Goal: Information Seeking & Learning: Learn about a topic

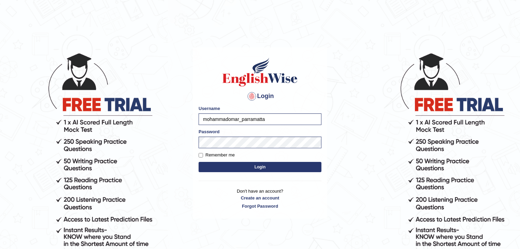
click at [226, 169] on button "Login" at bounding box center [259, 167] width 123 height 10
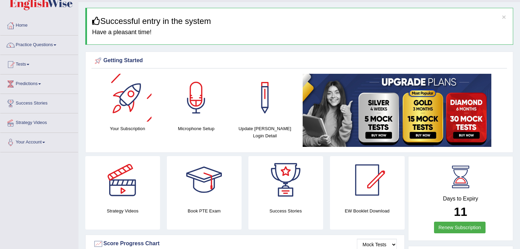
scroll to position [27, 0]
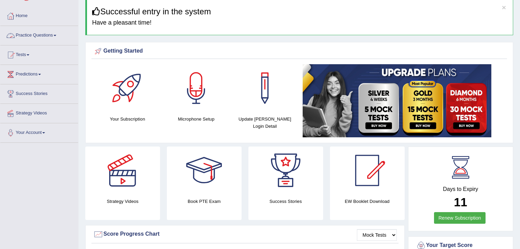
click at [46, 30] on link "Practice Questions" at bounding box center [39, 34] width 78 height 17
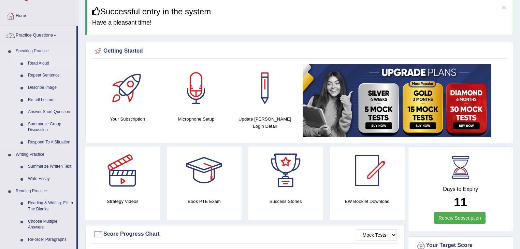
click at [34, 61] on link "Read Aloud" at bounding box center [50, 63] width 51 height 12
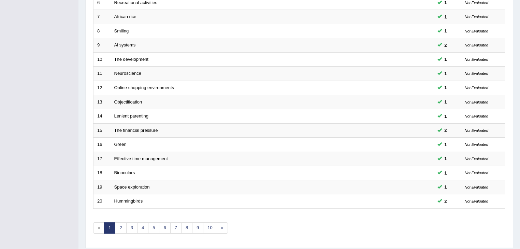
scroll to position [201, 0]
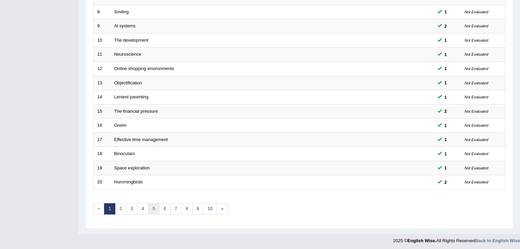
click at [153, 205] on link "5" at bounding box center [153, 208] width 11 height 11
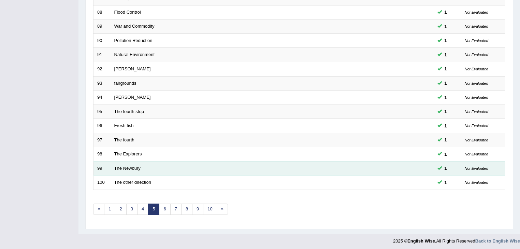
scroll to position [201, 0]
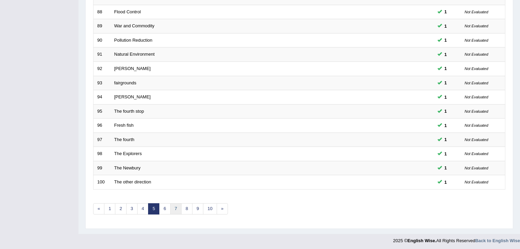
click at [174, 207] on link "7" at bounding box center [175, 208] width 11 height 11
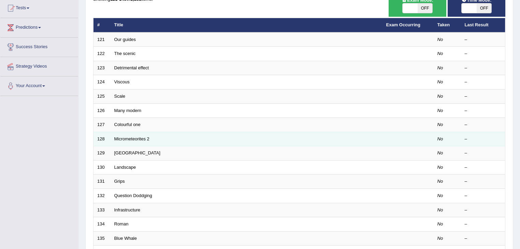
scroll to position [82, 0]
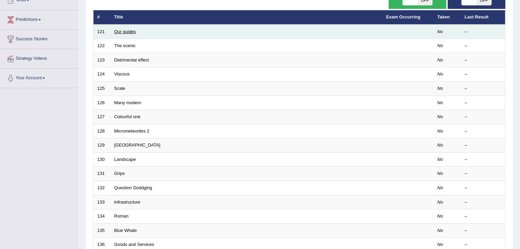
click at [125, 33] on link "Our guides" at bounding box center [125, 31] width 22 height 5
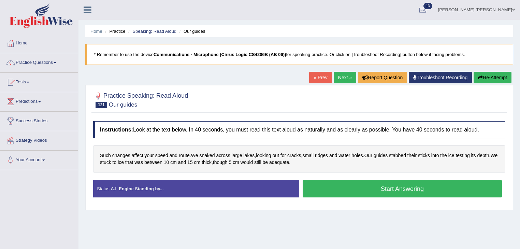
click at [353, 190] on button "Start Answering" at bounding box center [401, 188] width 199 height 17
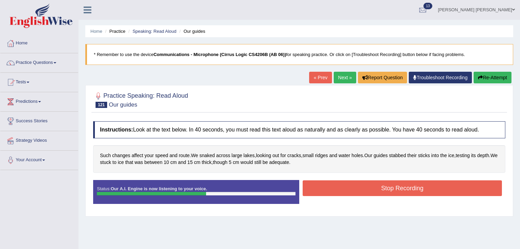
click at [353, 190] on button "Stop Recording" at bounding box center [401, 188] width 199 height 16
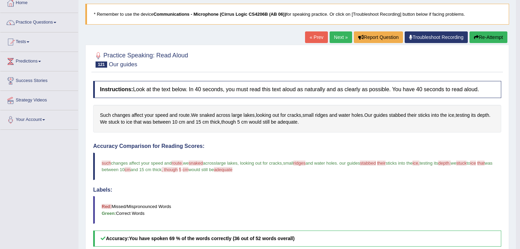
scroll to position [27, 0]
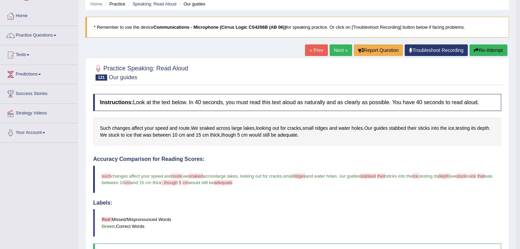
click at [340, 55] on link "Next »" at bounding box center [340, 50] width 22 height 12
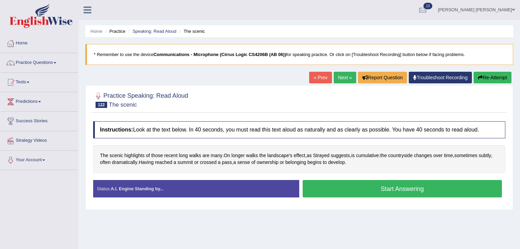
click at [352, 186] on button "Start Answering" at bounding box center [401, 188] width 199 height 17
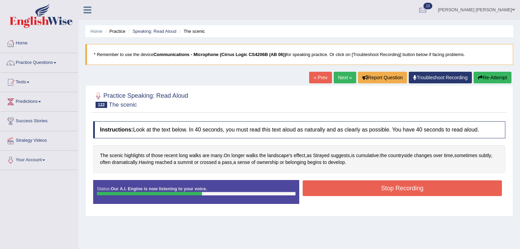
click at [325, 183] on button "Stop Recording" at bounding box center [401, 188] width 199 height 16
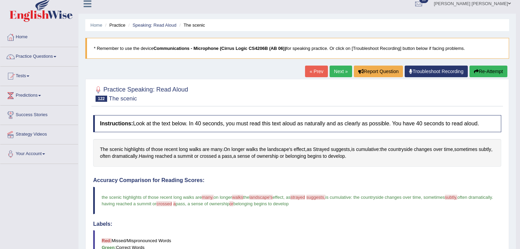
scroll to position [5, 0]
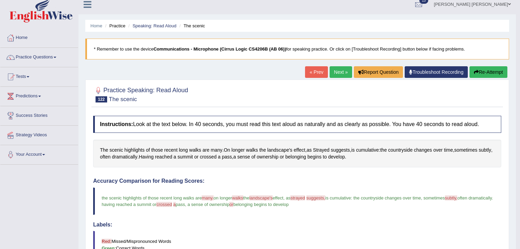
click at [341, 75] on link "Next »" at bounding box center [340, 72] width 22 height 12
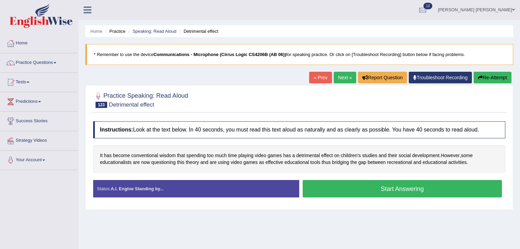
click at [378, 186] on button "Start Answering" at bounding box center [401, 188] width 199 height 17
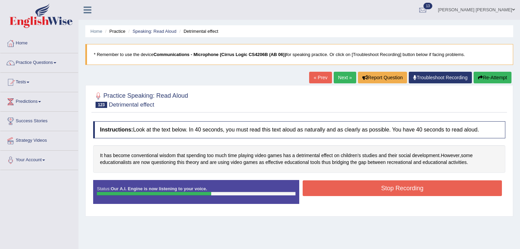
click at [329, 187] on button "Stop Recording" at bounding box center [401, 188] width 199 height 16
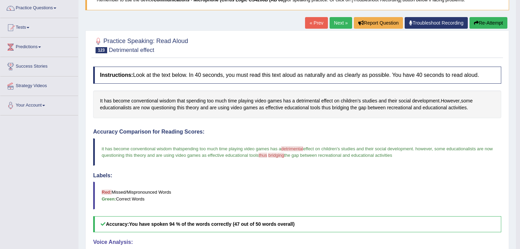
scroll to position [55, 0]
click at [332, 22] on link "Next »" at bounding box center [340, 23] width 22 height 12
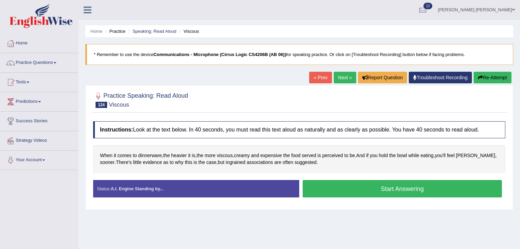
click at [315, 77] on link "« Prev" at bounding box center [320, 78] width 22 height 12
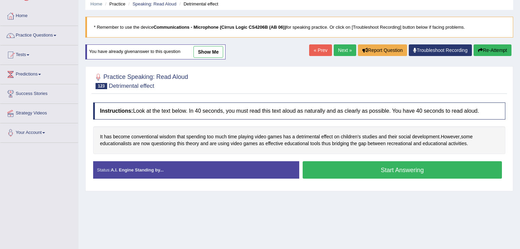
scroll to position [27, 0]
click at [342, 168] on button "Start Answering" at bounding box center [401, 169] width 199 height 17
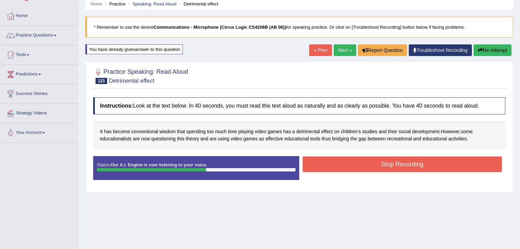
click at [356, 158] on button "Stop Recording" at bounding box center [401, 164] width 199 height 16
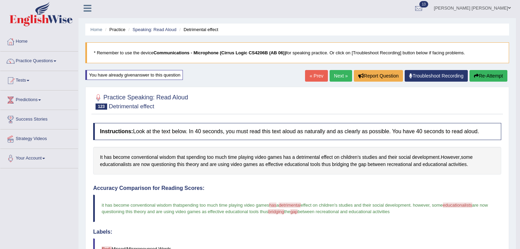
scroll to position [0, 0]
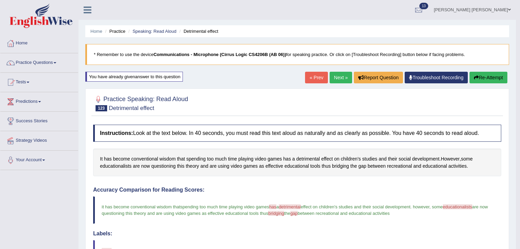
click at [332, 74] on link "Next »" at bounding box center [340, 78] width 22 height 12
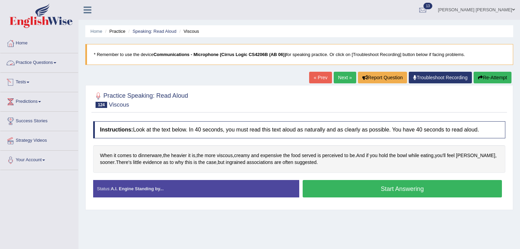
click at [52, 58] on link "Practice Questions" at bounding box center [39, 61] width 78 height 17
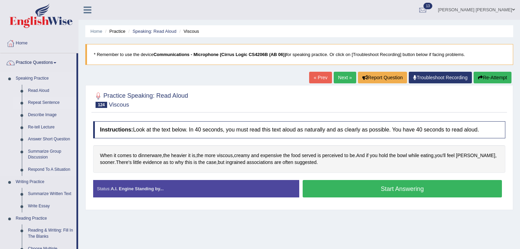
click at [40, 100] on link "Repeat Sentence" at bounding box center [50, 102] width 51 height 12
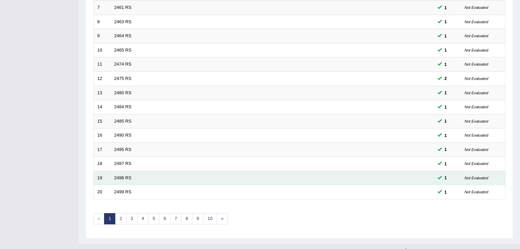
scroll to position [201, 0]
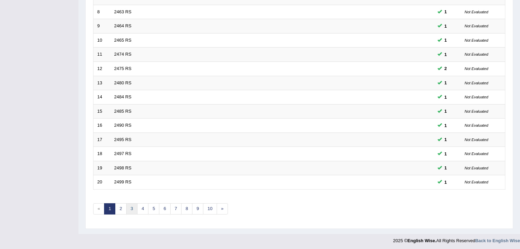
click at [130, 207] on link "3" at bounding box center [131, 208] width 11 height 11
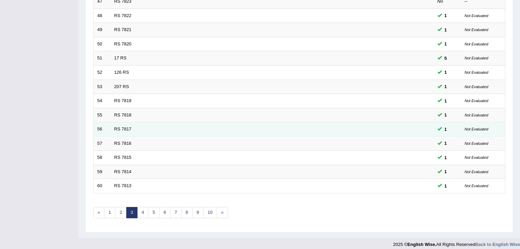
scroll to position [201, 0]
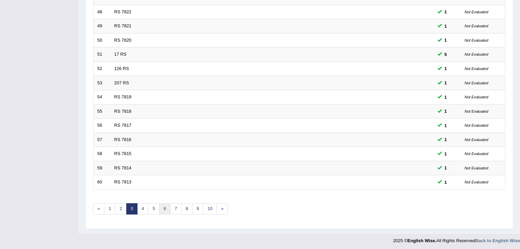
click at [165, 204] on link "6" at bounding box center [164, 208] width 11 height 11
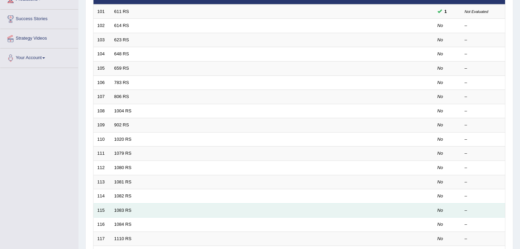
scroll to position [55, 0]
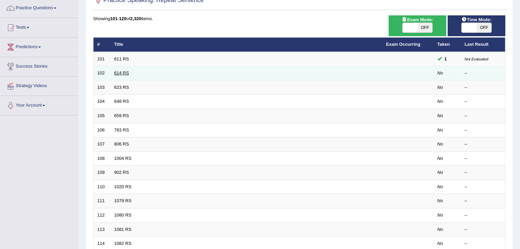
click at [119, 71] on link "614 RS" at bounding box center [121, 72] width 15 height 5
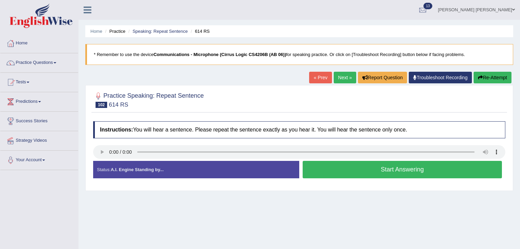
click at [322, 162] on button "Start Answering" at bounding box center [401, 169] width 199 height 17
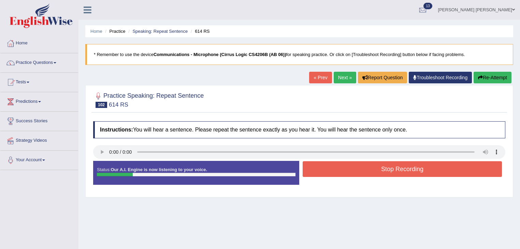
click at [320, 168] on button "Stop Recording" at bounding box center [401, 169] width 199 height 16
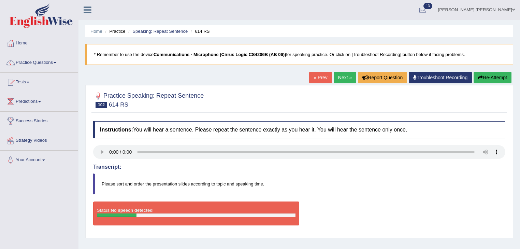
click at [486, 78] on button "Re-Attempt" at bounding box center [492, 78] width 38 height 12
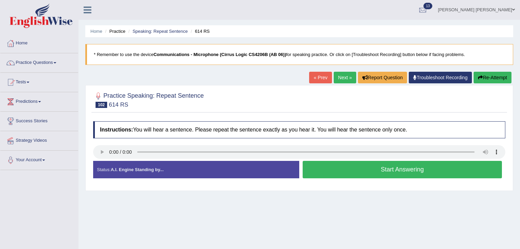
click at [392, 169] on button "Start Answering" at bounding box center [401, 169] width 199 height 17
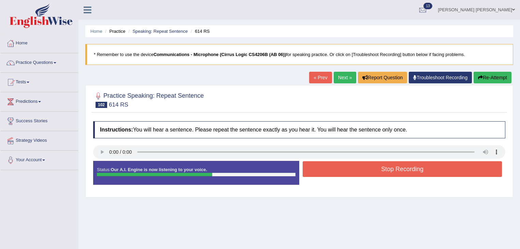
click at [390, 169] on button "Stop Recording" at bounding box center [401, 169] width 199 height 16
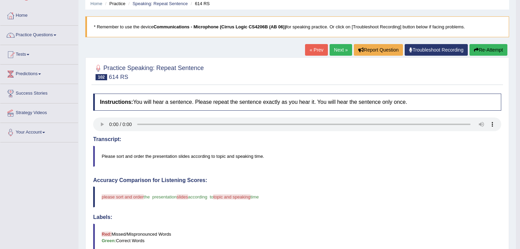
scroll to position [27, 0]
click at [333, 53] on link "Next »" at bounding box center [340, 50] width 22 height 12
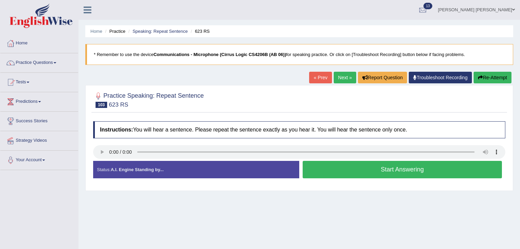
click at [327, 170] on button "Start Answering" at bounding box center [401, 169] width 199 height 17
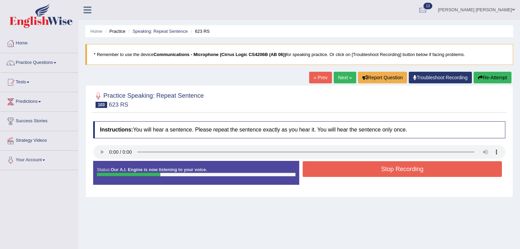
click at [327, 170] on button "Stop Recording" at bounding box center [401, 169] width 199 height 16
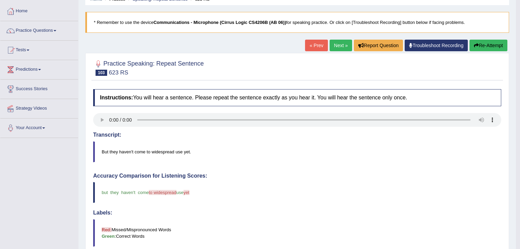
scroll to position [27, 0]
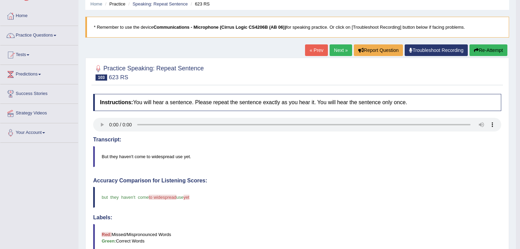
click at [337, 53] on link "Next »" at bounding box center [340, 50] width 22 height 12
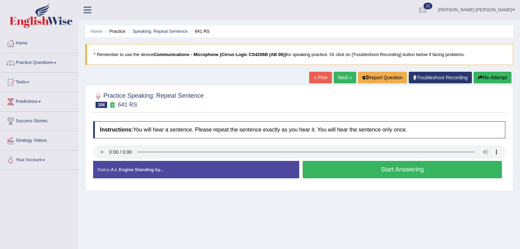
click at [334, 171] on button "Start Answering" at bounding box center [401, 169] width 199 height 17
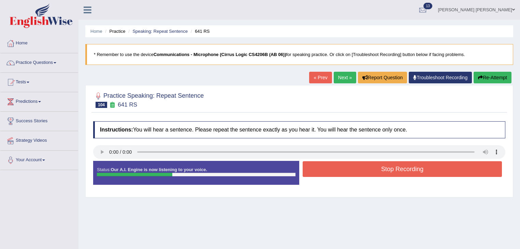
click at [327, 165] on button "Stop Recording" at bounding box center [401, 169] width 199 height 16
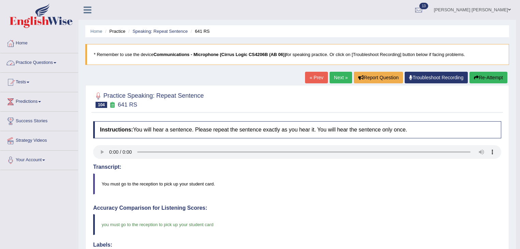
click at [57, 63] on link "Practice Questions" at bounding box center [39, 61] width 78 height 17
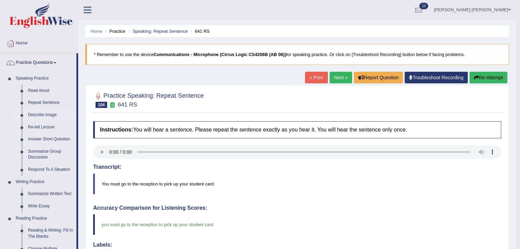
click at [49, 117] on link "Describe Image" at bounding box center [50, 115] width 51 height 12
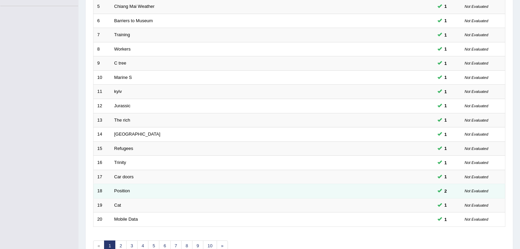
scroll to position [201, 0]
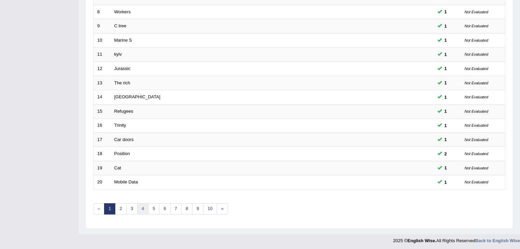
click at [140, 206] on link "4" at bounding box center [142, 208] width 11 height 11
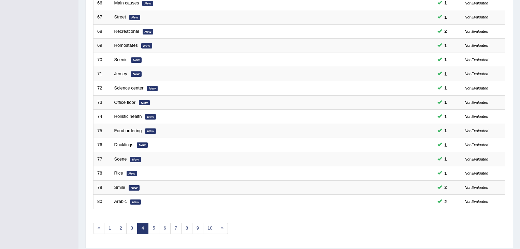
scroll to position [201, 0]
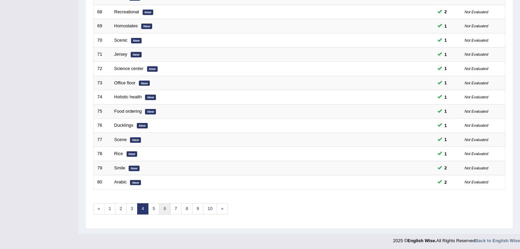
click at [159, 206] on link "6" at bounding box center [164, 208] width 11 height 11
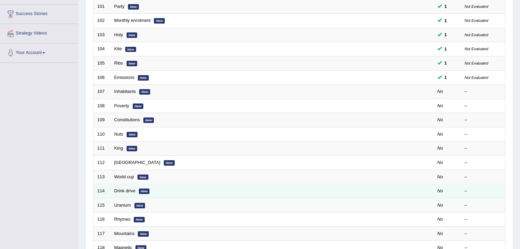
scroll to position [136, 0]
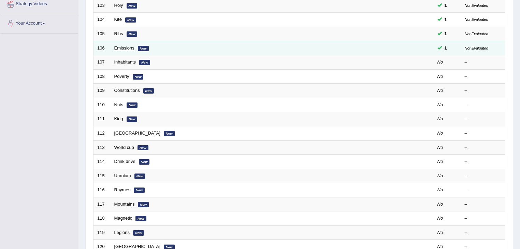
click at [121, 46] on link "Emissions" at bounding box center [124, 47] width 20 height 5
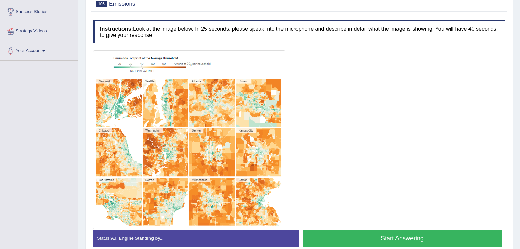
scroll to position [136, 0]
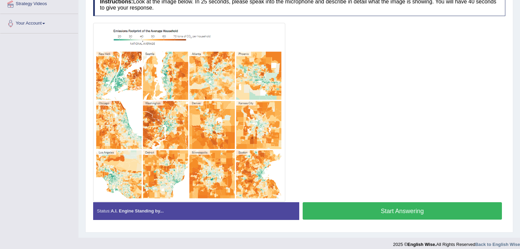
click at [395, 203] on button "Start Answering" at bounding box center [401, 210] width 199 height 17
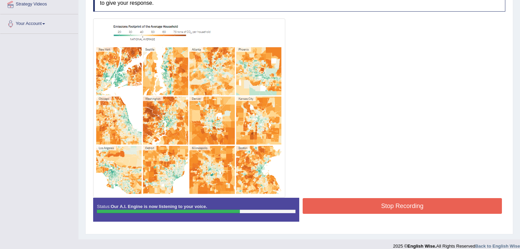
click at [398, 206] on button "Stop Recording" at bounding box center [401, 206] width 199 height 16
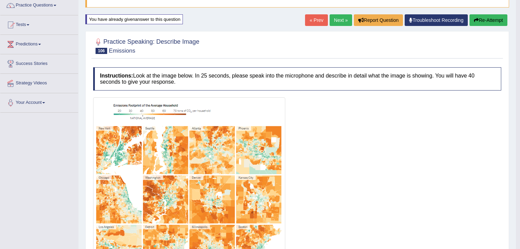
scroll to position [54, 0]
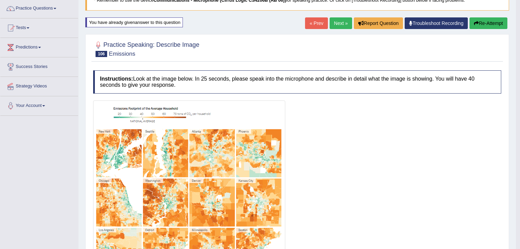
click at [334, 21] on link "Next »" at bounding box center [340, 23] width 22 height 12
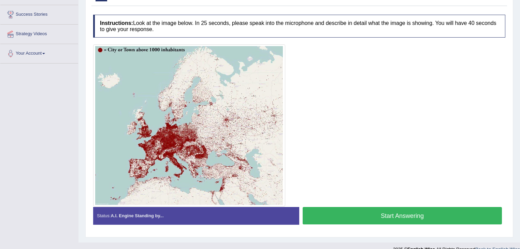
scroll to position [116, 0]
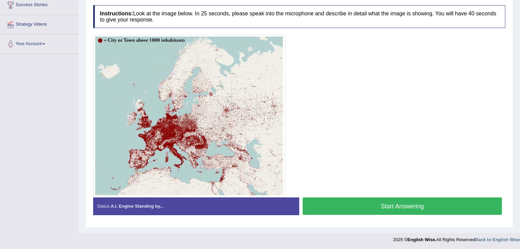
click at [331, 201] on button "Start Answering" at bounding box center [401, 205] width 199 height 17
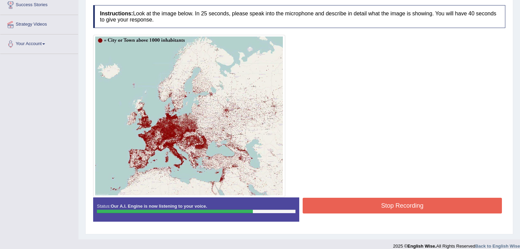
click at [338, 199] on button "Stop Recording" at bounding box center [401, 205] width 199 height 16
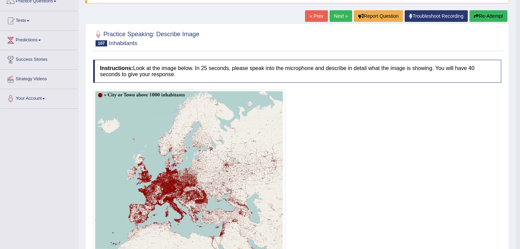
scroll to position [61, 0]
click at [336, 15] on link "Next »" at bounding box center [340, 16] width 22 height 12
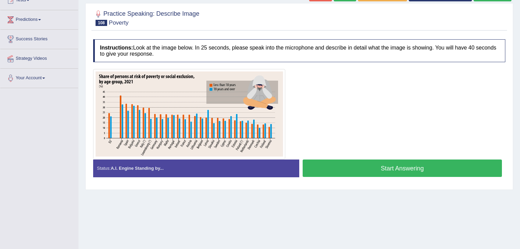
scroll to position [82, 0]
click at [319, 168] on button "Start Answering" at bounding box center [401, 167] width 199 height 17
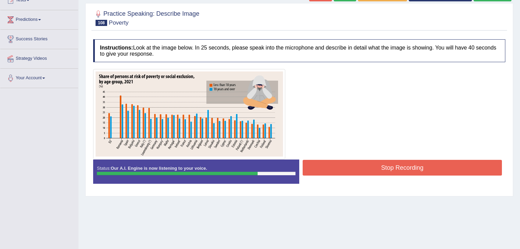
click at [317, 166] on button "Stop Recording" at bounding box center [401, 168] width 199 height 16
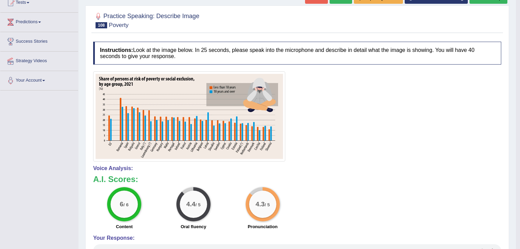
scroll to position [52, 0]
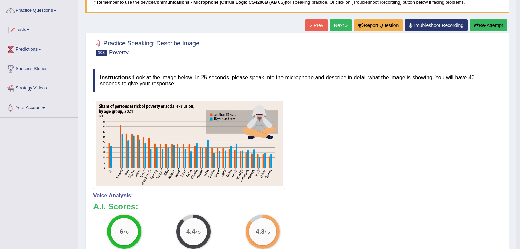
click at [335, 25] on link "Next »" at bounding box center [340, 25] width 22 height 12
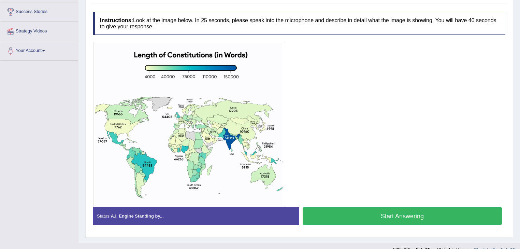
click at [325, 212] on button "Start Answering" at bounding box center [401, 215] width 199 height 17
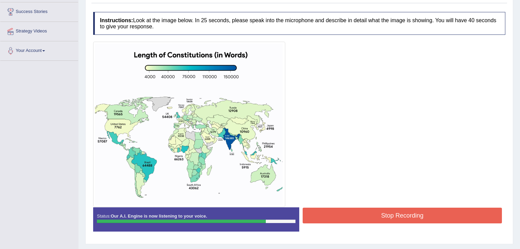
click at [343, 210] on button "Stop Recording" at bounding box center [401, 215] width 199 height 16
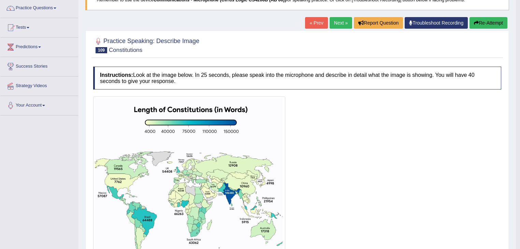
scroll to position [27, 0]
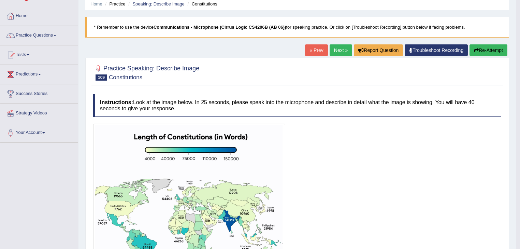
click at [338, 54] on link "Next »" at bounding box center [340, 50] width 22 height 12
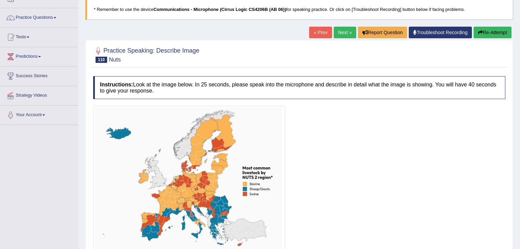
scroll to position [119, 0]
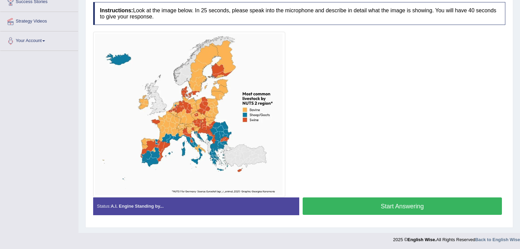
click at [341, 207] on button "Start Answering" at bounding box center [401, 205] width 199 height 17
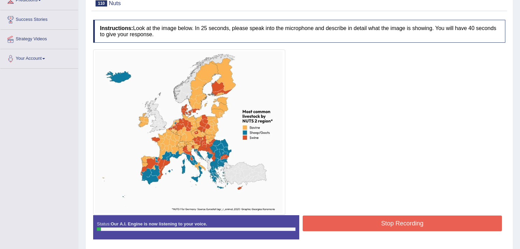
scroll to position [92, 0]
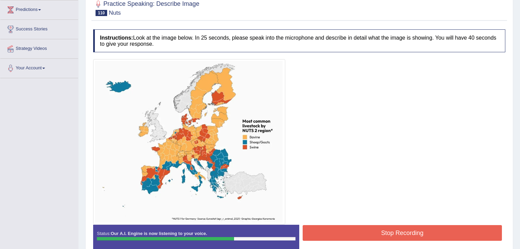
click at [345, 234] on button "Stop Recording" at bounding box center [401, 233] width 199 height 16
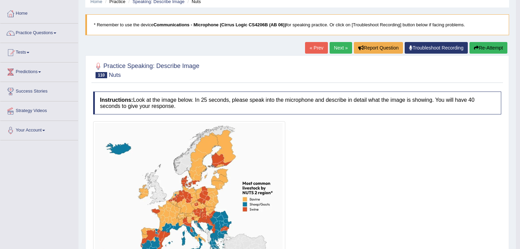
scroll to position [0, 0]
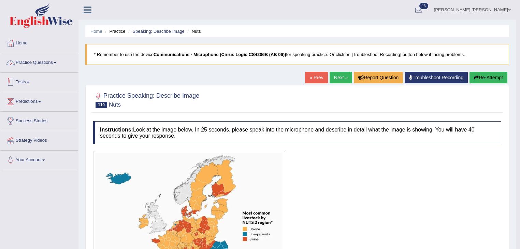
click at [53, 63] on link "Practice Questions" at bounding box center [39, 61] width 78 height 17
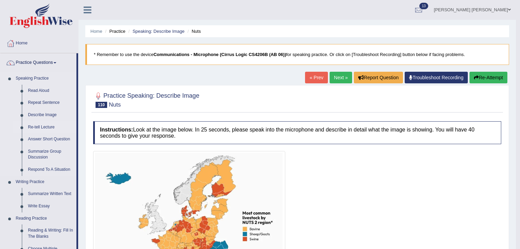
click at [45, 124] on link "Re-tell Lecture" at bounding box center [50, 127] width 51 height 12
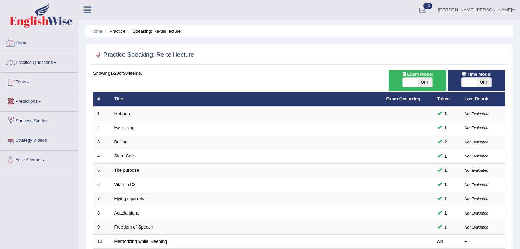
click at [53, 57] on link "Practice Questions" at bounding box center [39, 61] width 78 height 17
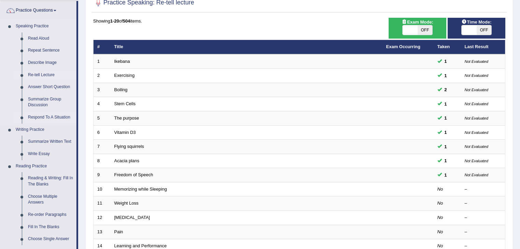
scroll to position [55, 0]
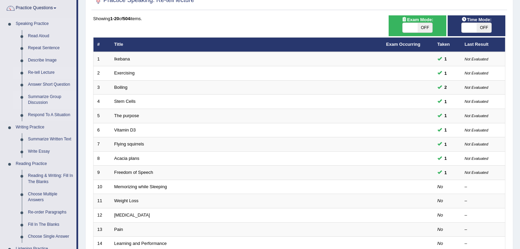
click at [48, 96] on link "Summarize Group Discussion" at bounding box center [50, 100] width 51 height 18
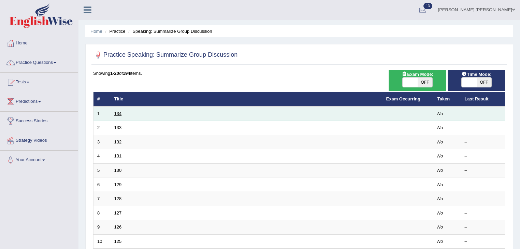
click at [115, 111] on link "134" at bounding box center [117, 113] width 7 height 5
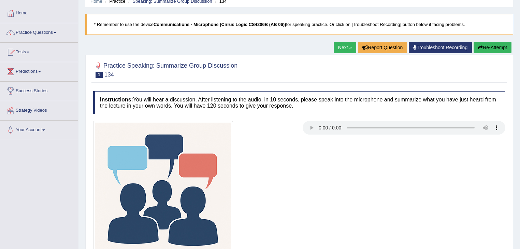
scroll to position [27, 0]
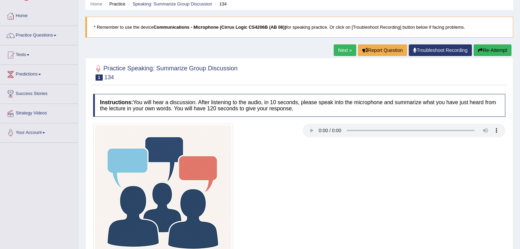
click at [342, 49] on link "Next »" at bounding box center [344, 50] width 22 height 12
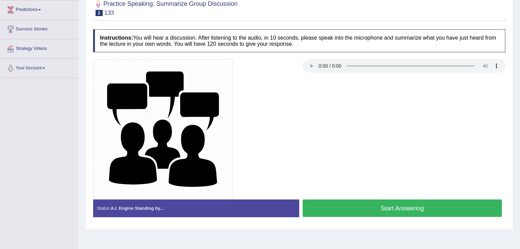
scroll to position [109, 0]
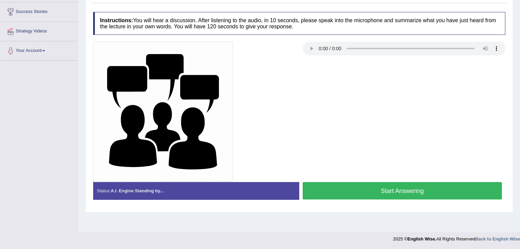
click at [370, 185] on button "Start Answering" at bounding box center [401, 190] width 199 height 17
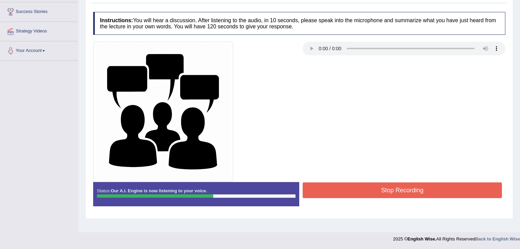
click at [390, 186] on button "Stop Recording" at bounding box center [401, 190] width 199 height 16
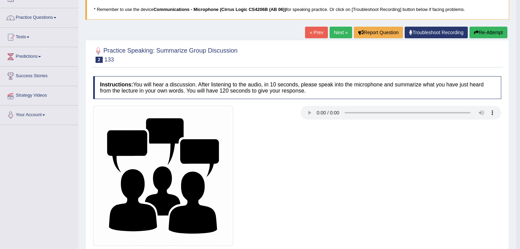
scroll to position [45, 0]
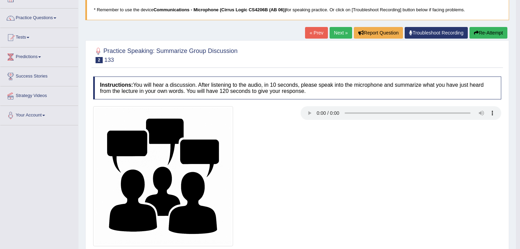
click at [334, 36] on link "Next »" at bounding box center [340, 33] width 22 height 12
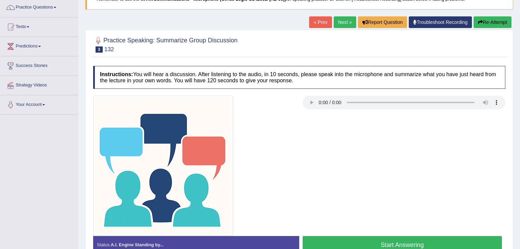
scroll to position [55, 0]
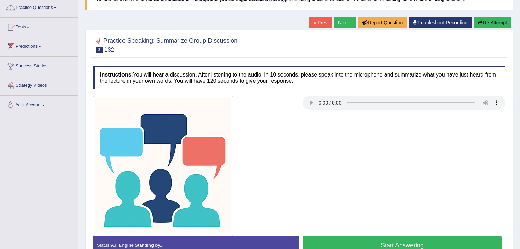
click at [311, 24] on link "« Prev" at bounding box center [320, 23] width 22 height 12
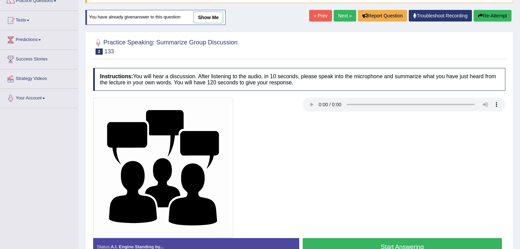
scroll to position [55, 0]
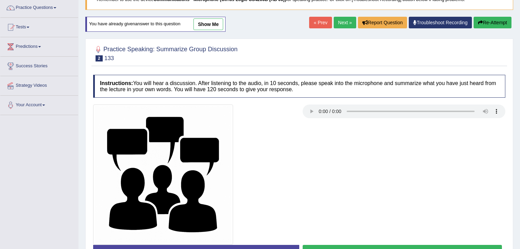
click at [195, 27] on link "show me" at bounding box center [208, 24] width 30 height 12
click at [205, 26] on div "Home Practice Speaking: Summarize Group Discussion 133 * Remember to use the de…" at bounding box center [298, 115] width 441 height 341
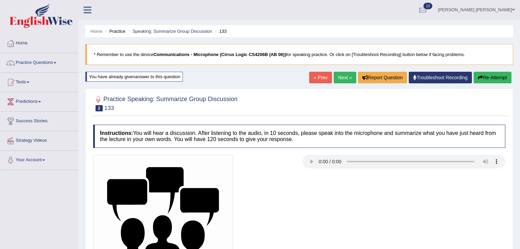
scroll to position [0, 0]
click at [345, 78] on link "Next »" at bounding box center [344, 78] width 22 height 12
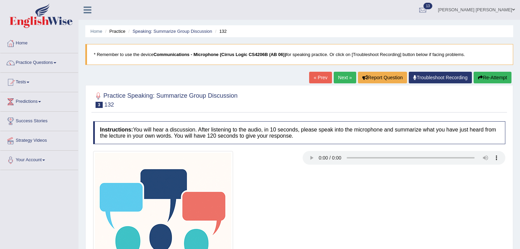
click at [336, 78] on link "Next »" at bounding box center [344, 78] width 22 height 12
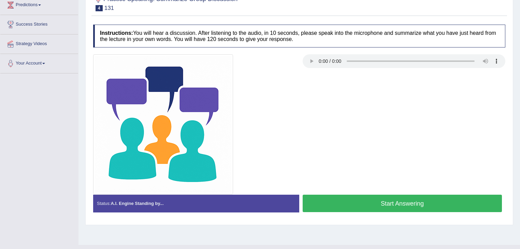
scroll to position [109, 0]
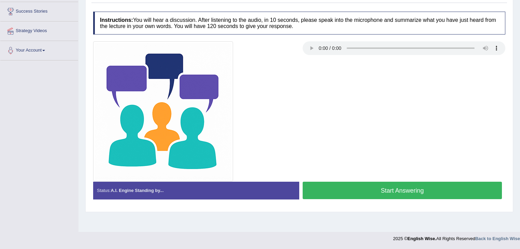
click at [328, 185] on button "Start Answering" at bounding box center [401, 189] width 199 height 17
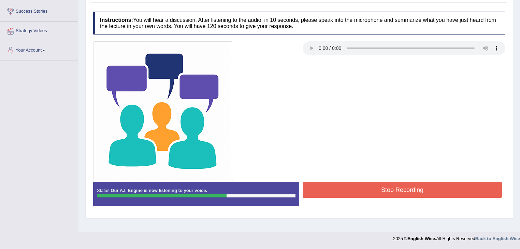
click at [339, 188] on button "Stop Recording" at bounding box center [401, 190] width 199 height 16
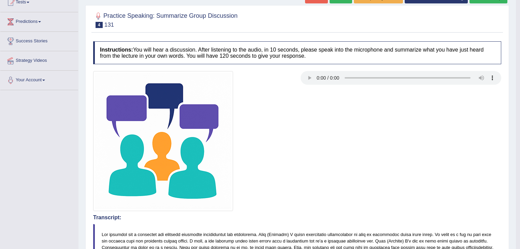
scroll to position [24, 0]
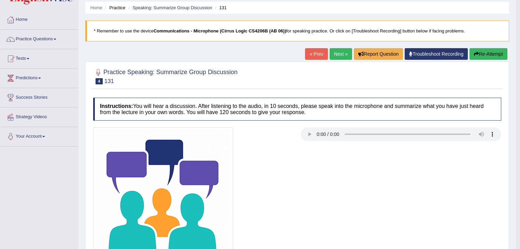
click at [333, 49] on link "Next »" at bounding box center [340, 54] width 22 height 12
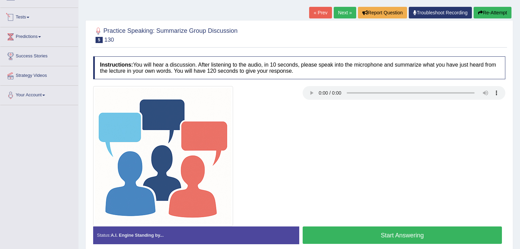
scroll to position [82, 0]
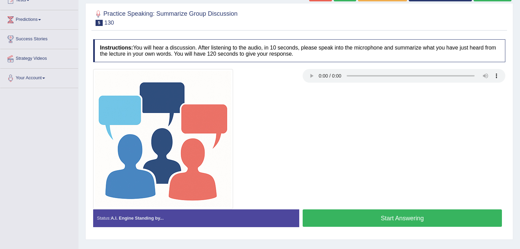
click at [335, 219] on button "Start Answering" at bounding box center [401, 217] width 199 height 17
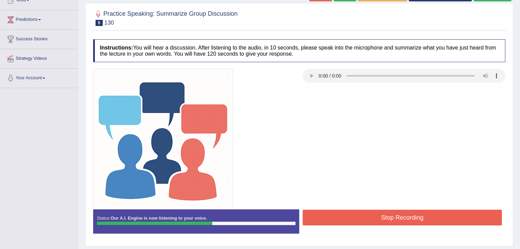
click at [310, 220] on button "Stop Recording" at bounding box center [401, 217] width 199 height 16
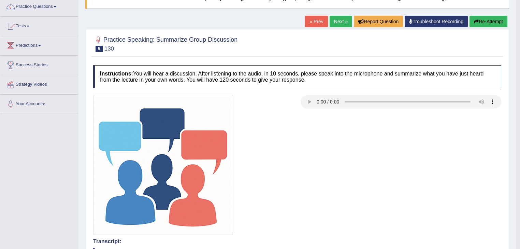
scroll to position [55, 0]
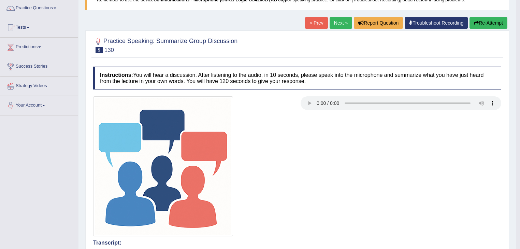
click at [332, 22] on link "Next »" at bounding box center [340, 23] width 22 height 12
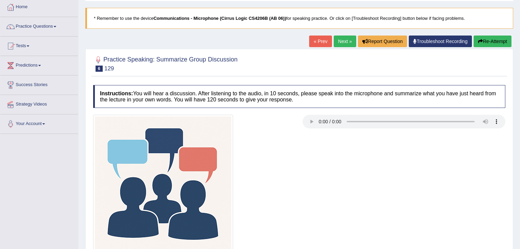
scroll to position [27, 0]
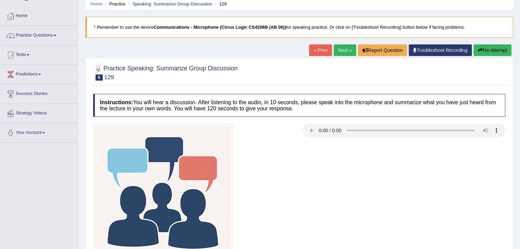
click at [343, 47] on link "Next »" at bounding box center [344, 50] width 22 height 12
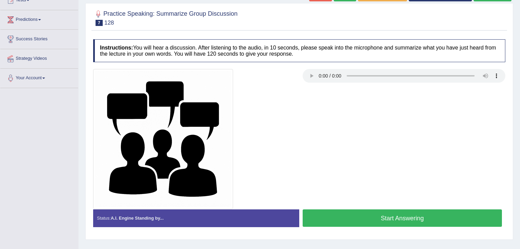
click at [423, 213] on button "Start Answering" at bounding box center [401, 217] width 199 height 17
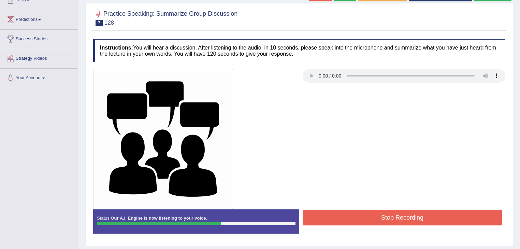
click at [438, 217] on button "Stop Recording" at bounding box center [401, 217] width 199 height 16
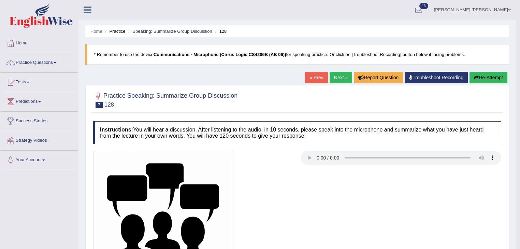
click at [341, 77] on link "Next »" at bounding box center [340, 78] width 22 height 12
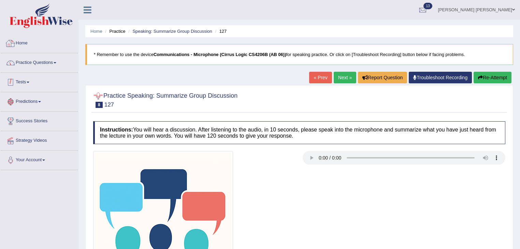
click at [41, 61] on link "Practice Questions" at bounding box center [39, 61] width 78 height 17
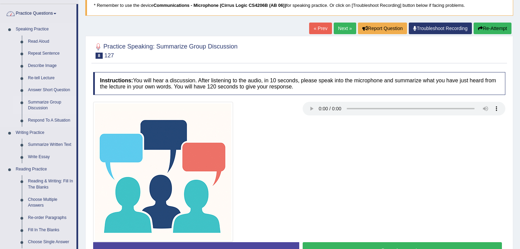
scroll to position [55, 0]
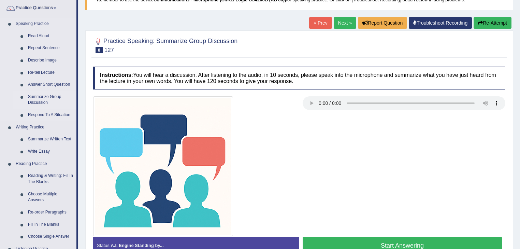
click at [43, 112] on link "Respond To A Situation" at bounding box center [50, 115] width 51 height 12
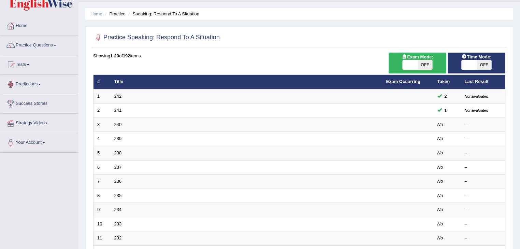
scroll to position [27, 0]
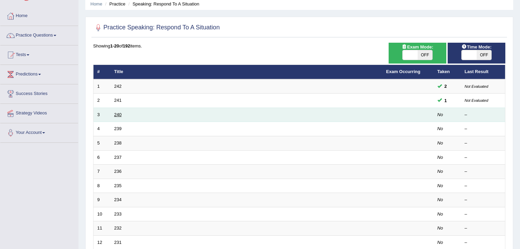
click at [118, 112] on link "240" at bounding box center [117, 114] width 7 height 5
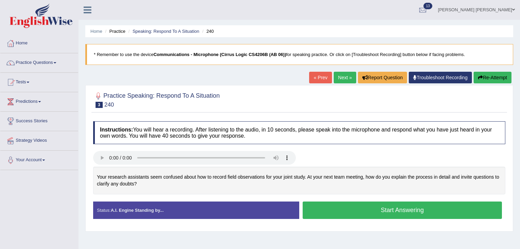
click at [312, 204] on button "Start Answering" at bounding box center [401, 209] width 199 height 17
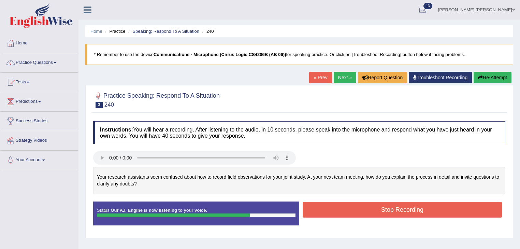
click at [317, 211] on button "Stop Recording" at bounding box center [401, 209] width 199 height 16
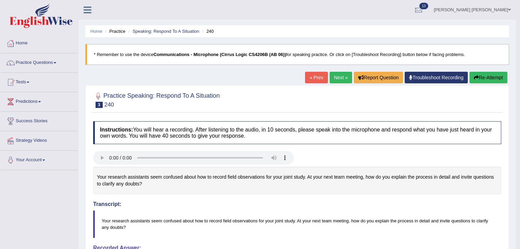
click at [496, 74] on button "Re-Attempt" at bounding box center [488, 78] width 38 height 12
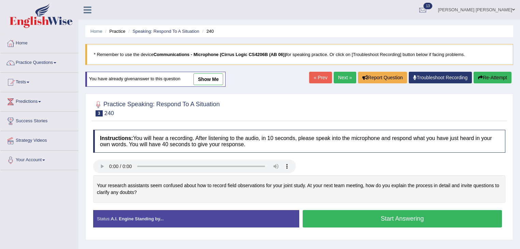
click at [335, 222] on button "Start Answering" at bounding box center [401, 218] width 199 height 17
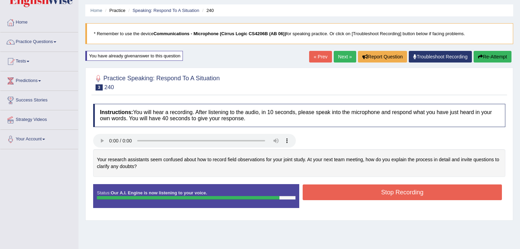
scroll to position [27, 0]
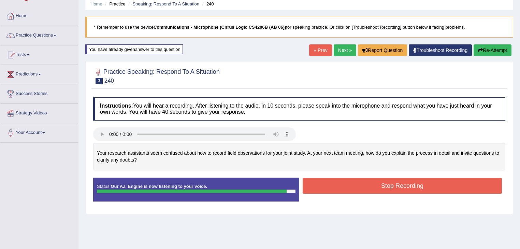
click at [388, 178] on button "Stop Recording" at bounding box center [401, 186] width 199 height 16
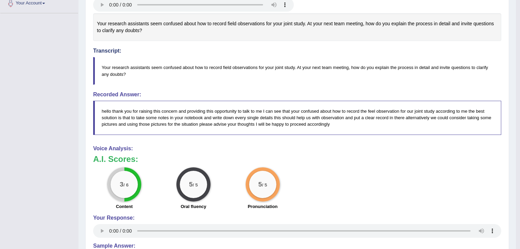
scroll to position [164, 0]
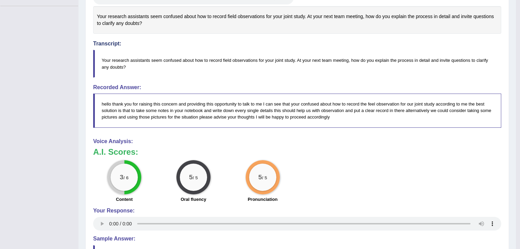
click at [130, 176] on div "3 / 6" at bounding box center [123, 176] width 27 height 27
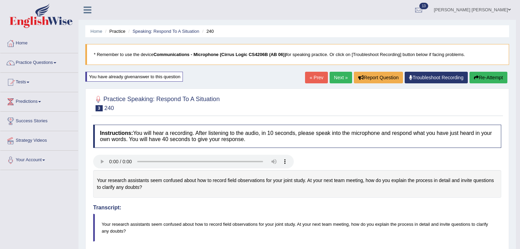
scroll to position [0, 0]
click at [338, 79] on link "Next »" at bounding box center [340, 78] width 22 height 12
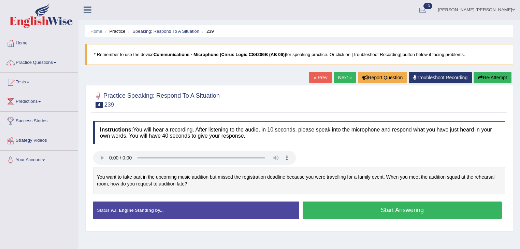
click at [327, 209] on button "Start Answering" at bounding box center [401, 209] width 199 height 17
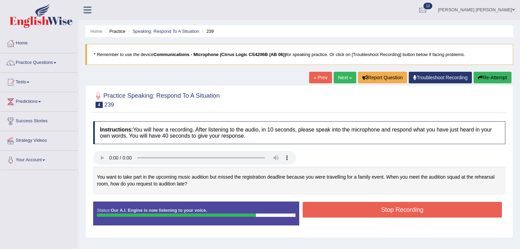
click at [326, 208] on button "Stop Recording" at bounding box center [401, 209] width 199 height 16
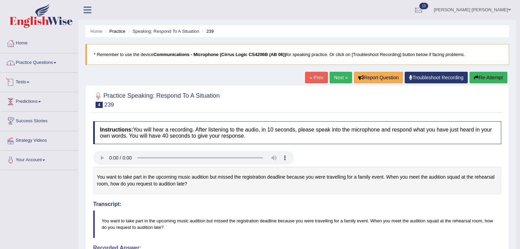
click at [41, 66] on link "Practice Questions" at bounding box center [39, 61] width 78 height 17
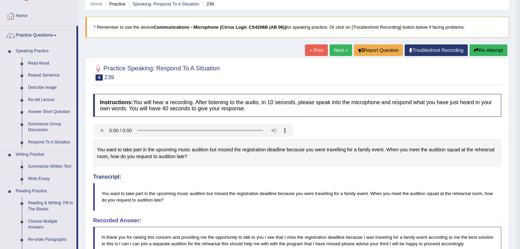
scroll to position [55, 0]
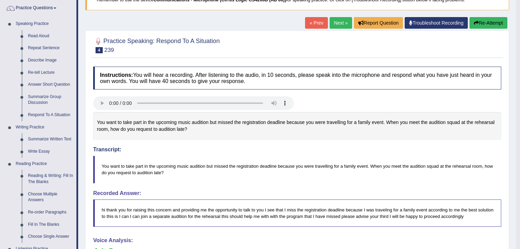
click at [342, 20] on link "Next »" at bounding box center [340, 23] width 22 height 12
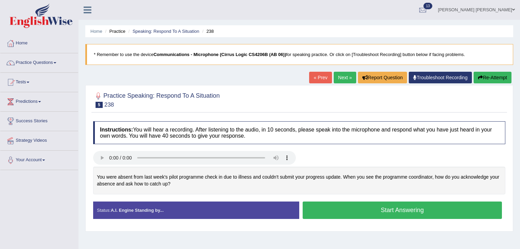
click at [338, 12] on ul "Mohammad Omar Tarek Toggle navigation Username: mohammadomar_parramatta Access …" at bounding box center [365, 9] width 309 height 19
click at [341, 73] on link "Next »" at bounding box center [344, 78] width 22 height 12
click at [342, 79] on link "Next »" at bounding box center [344, 78] width 22 height 12
click at [316, 73] on link "« Prev" at bounding box center [320, 78] width 22 height 12
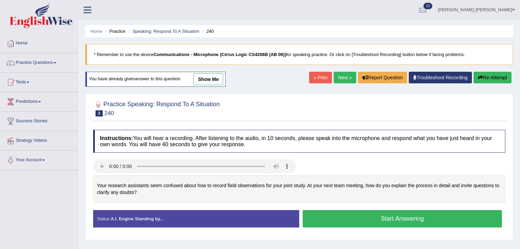
click at [316, 73] on link "« Prev" at bounding box center [320, 78] width 22 height 12
click at [337, 78] on link "Next »" at bounding box center [344, 78] width 22 height 12
click at [43, 66] on link "Practice Questions" at bounding box center [39, 61] width 78 height 17
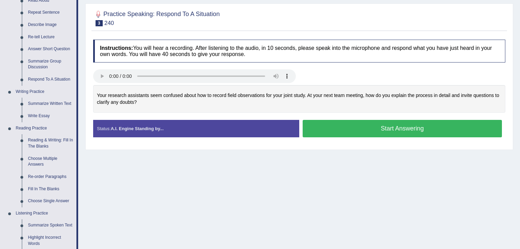
scroll to position [82, 0]
